Goal: Use online tool/utility: Utilize a website feature to perform a specific function

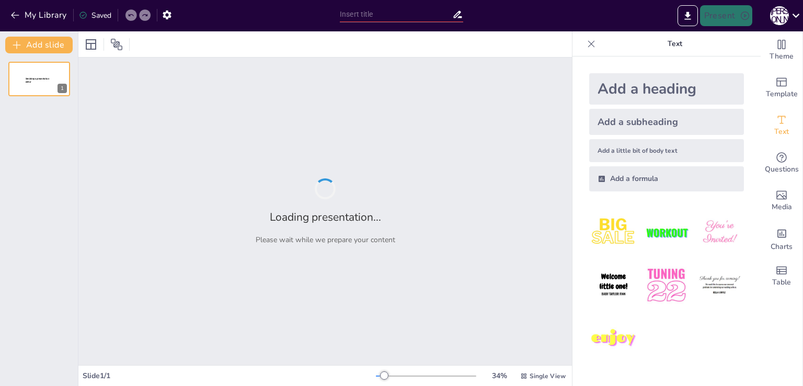
type input "Футбол у світі: еволюція гри та її значення"
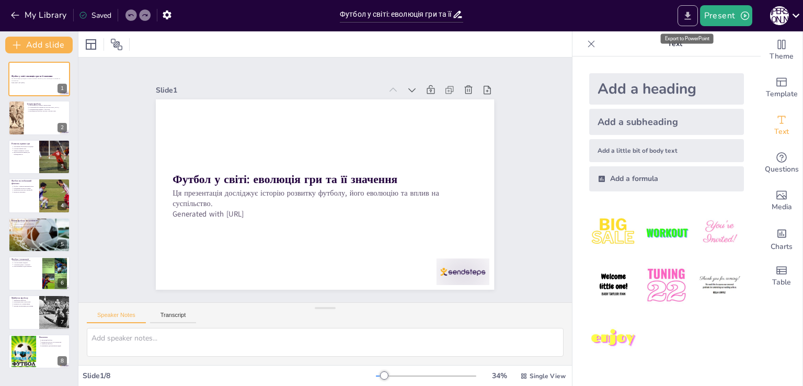
click at [689, 19] on icon "Export to PowerPoint" at bounding box center [687, 15] width 6 height 8
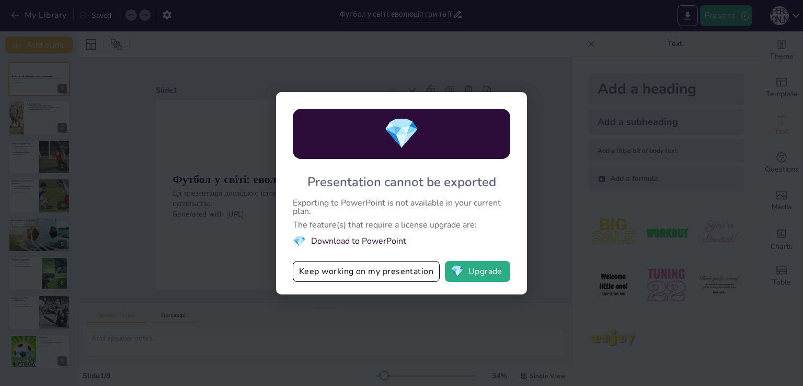
click at [477, 53] on div "💎 Presentation cannot be exported Exporting to PowerPoint is not available in y…" at bounding box center [401, 193] width 803 height 386
click at [399, 274] on button "Keep working on my presentation" at bounding box center [366, 271] width 147 height 21
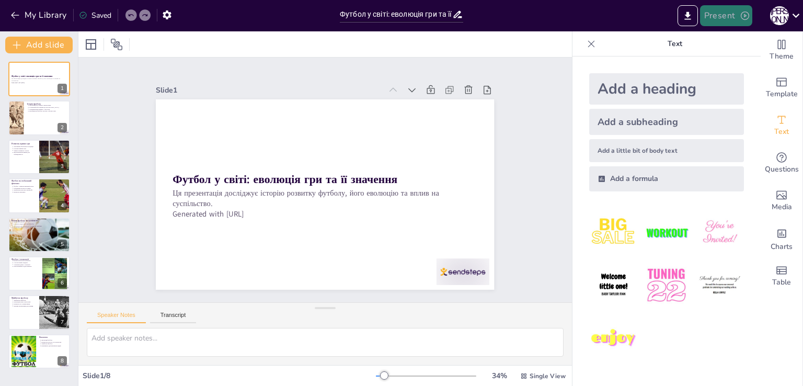
click at [709, 17] on button "Present" at bounding box center [726, 15] width 52 height 21
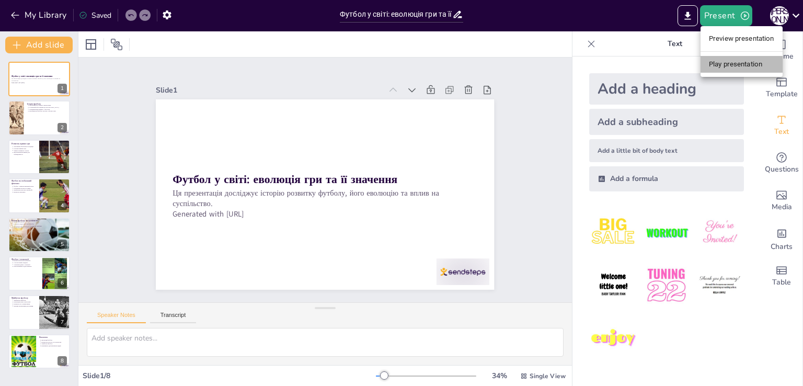
click at [722, 59] on li "Play presentation" at bounding box center [741, 64] width 82 height 17
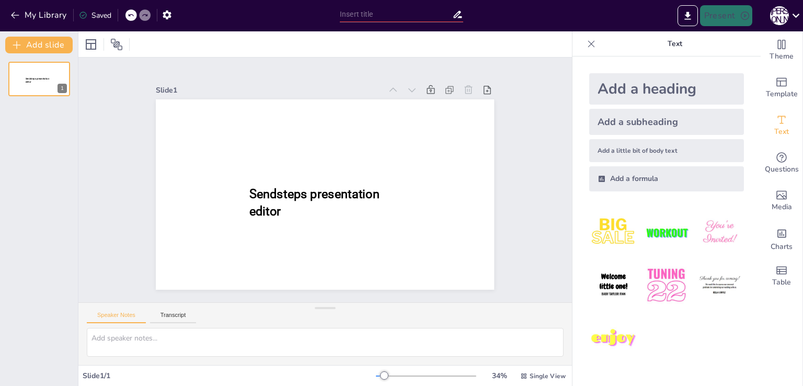
type input "Футбол у світі: еволюція гри та її значення"
